Goal: Task Accomplishment & Management: Use online tool/utility

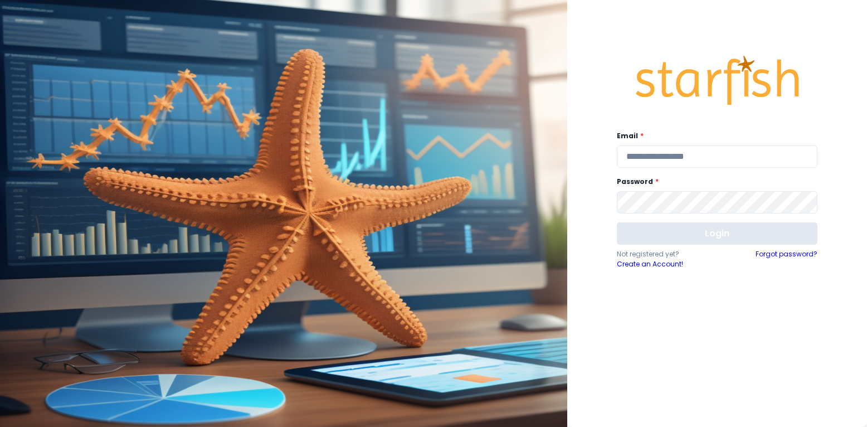
type input "**********"
click at [697, 237] on button "Login" at bounding box center [717, 233] width 201 height 22
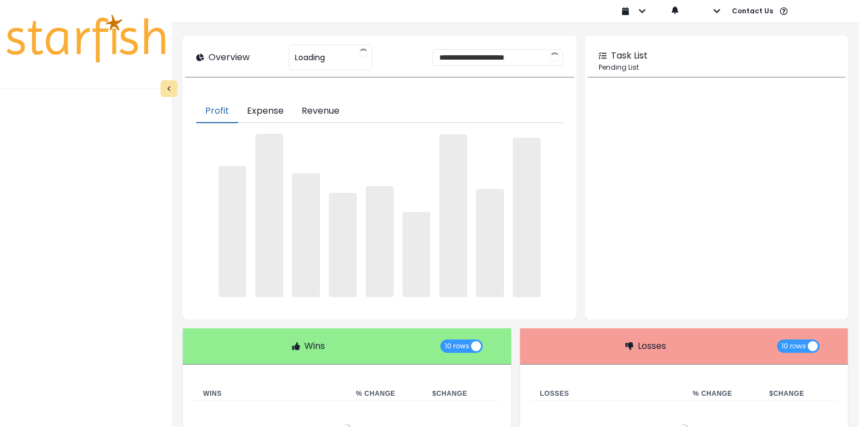
type input "**********"
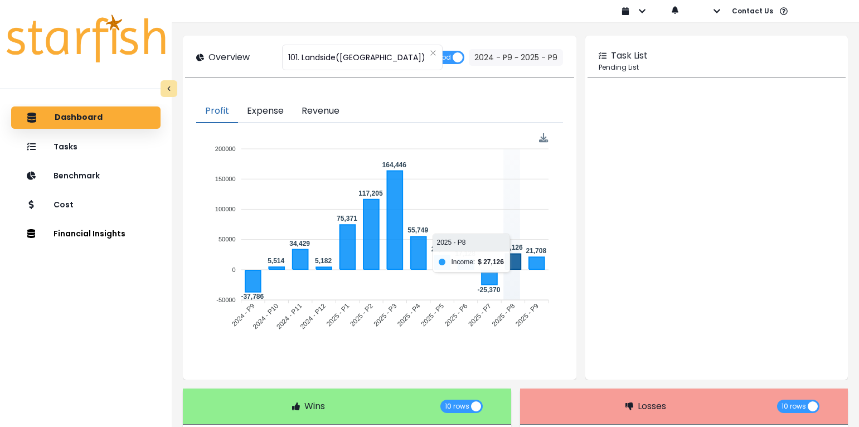
click at [516, 266] on icon at bounding box center [514, 261] width 16 height 15
